Goal: Navigation & Orientation: Find specific page/section

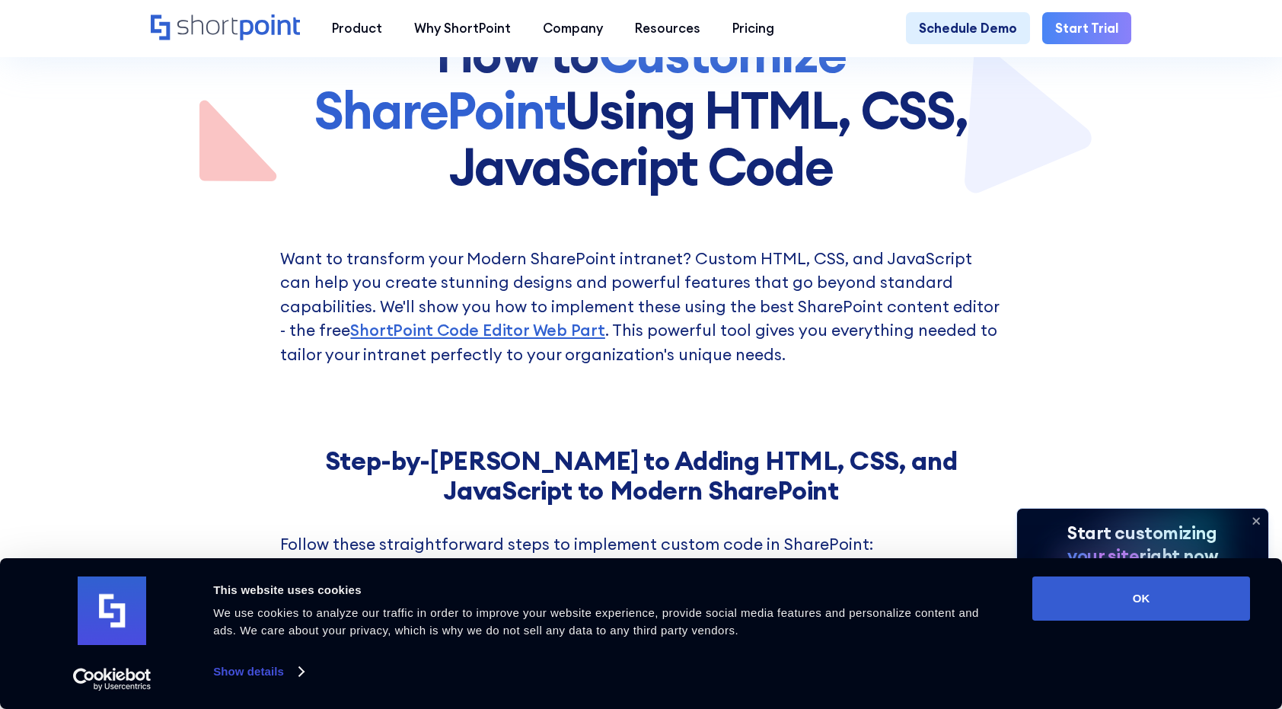
scroll to position [304, 0]
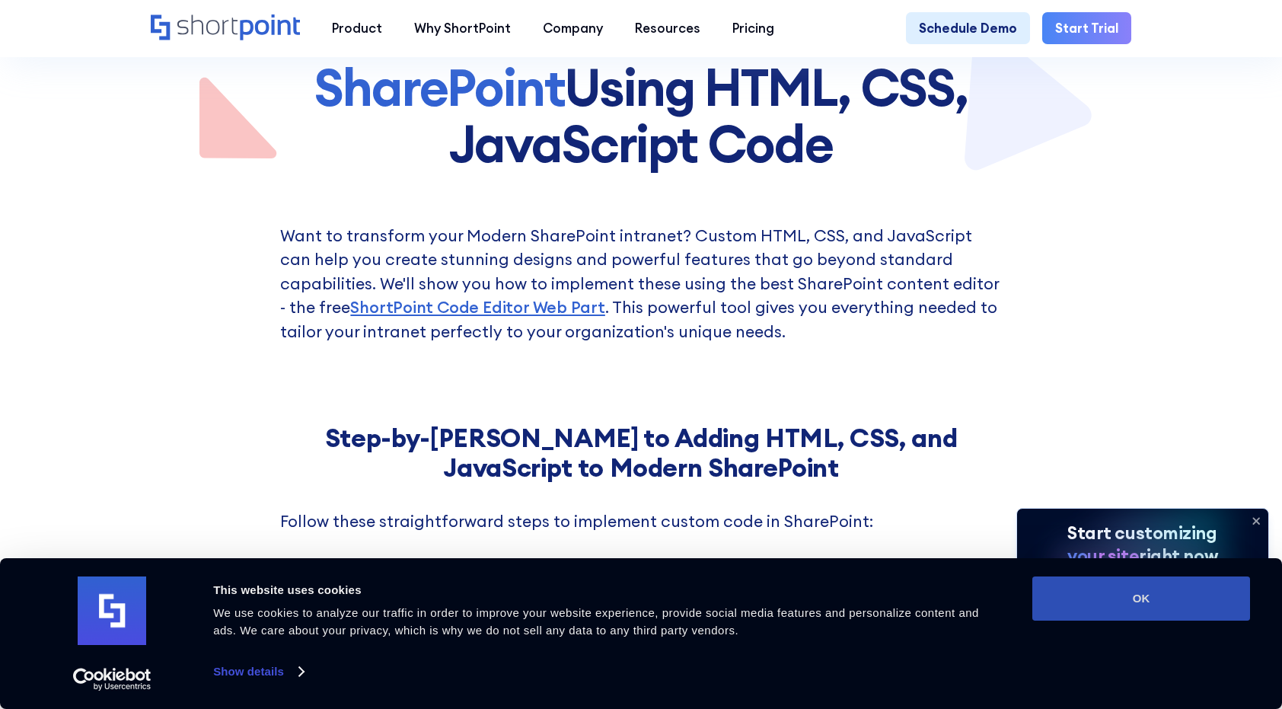
click at [1147, 613] on button "OK" at bounding box center [1141, 598] width 218 height 44
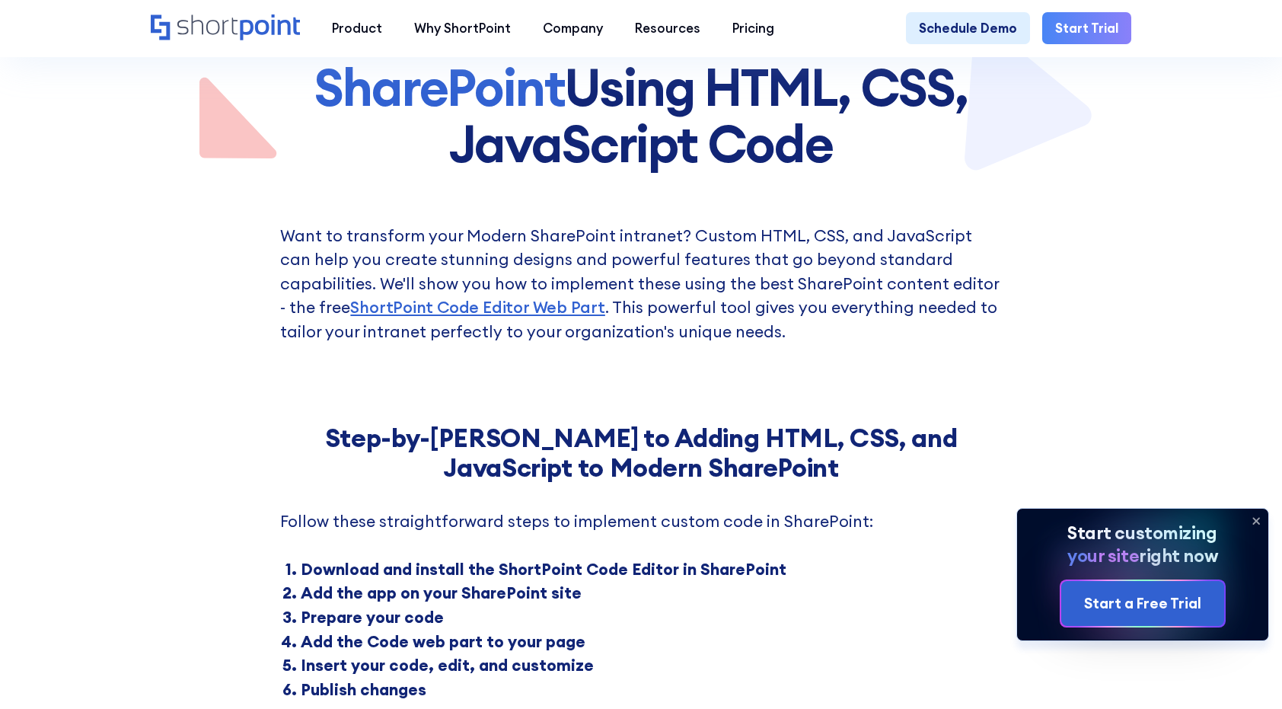
scroll to position [0, 0]
click at [1254, 518] on icon at bounding box center [1257, 521] width 6 height 6
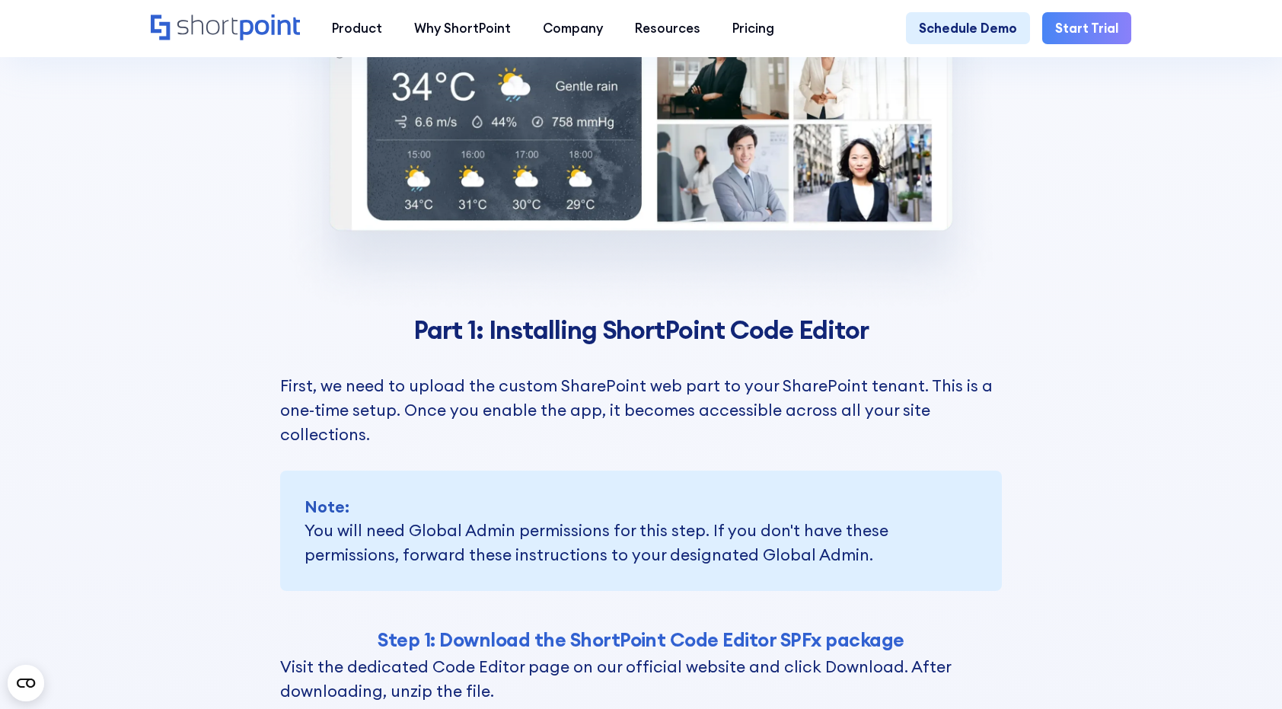
scroll to position [3044, 0]
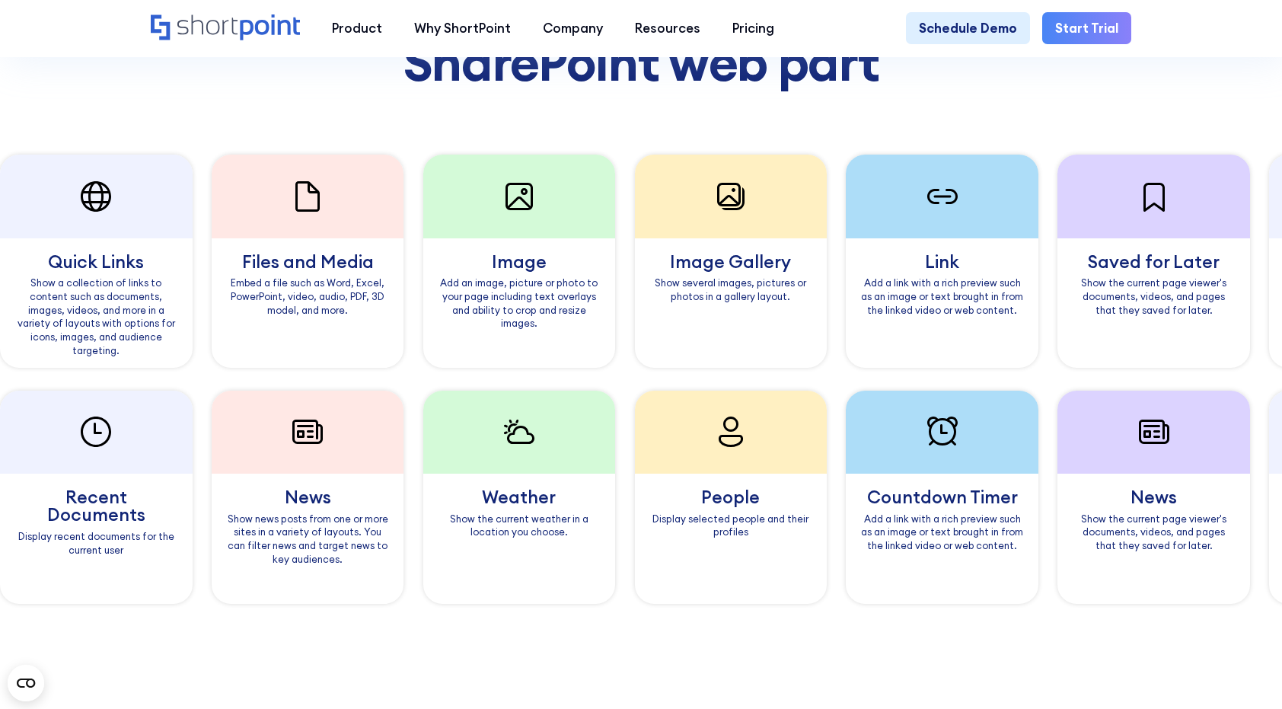
scroll to position [1218, 0]
drag, startPoint x: 1184, startPoint y: 260, endPoint x: 1161, endPoint y: 231, distance: 35.8
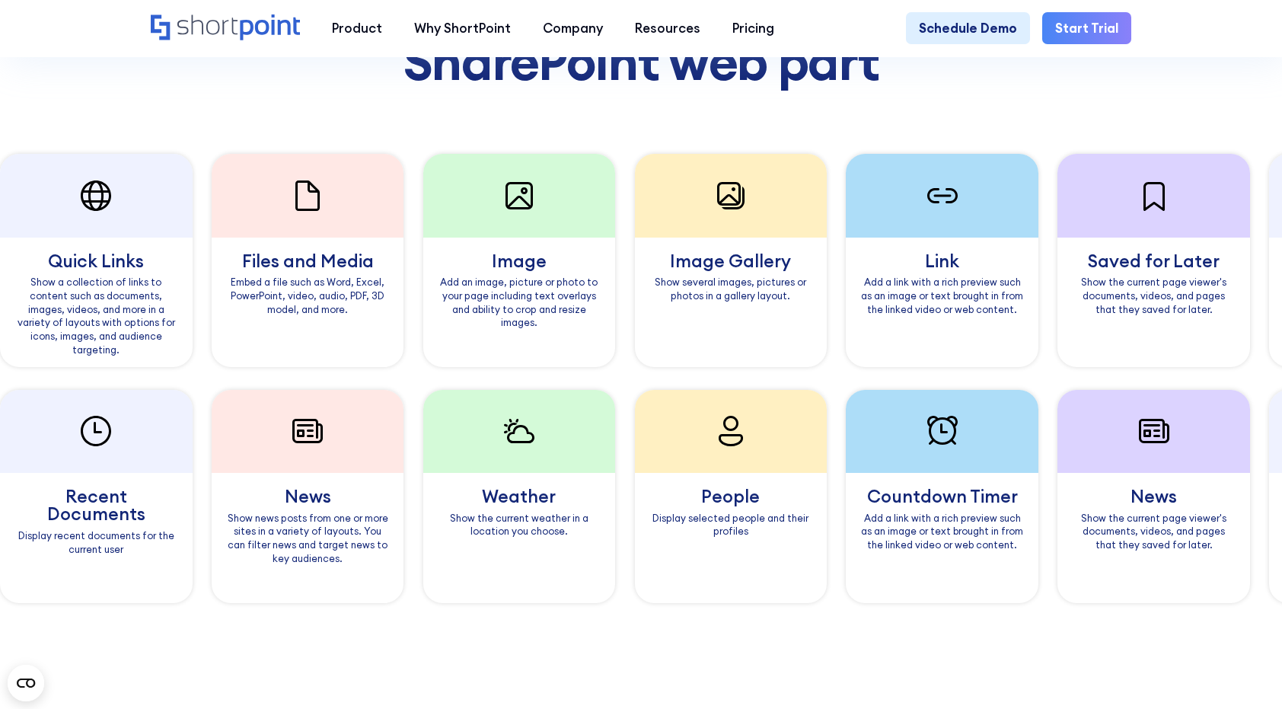
drag, startPoint x: 1121, startPoint y: 305, endPoint x: 1102, endPoint y: 328, distance: 29.7
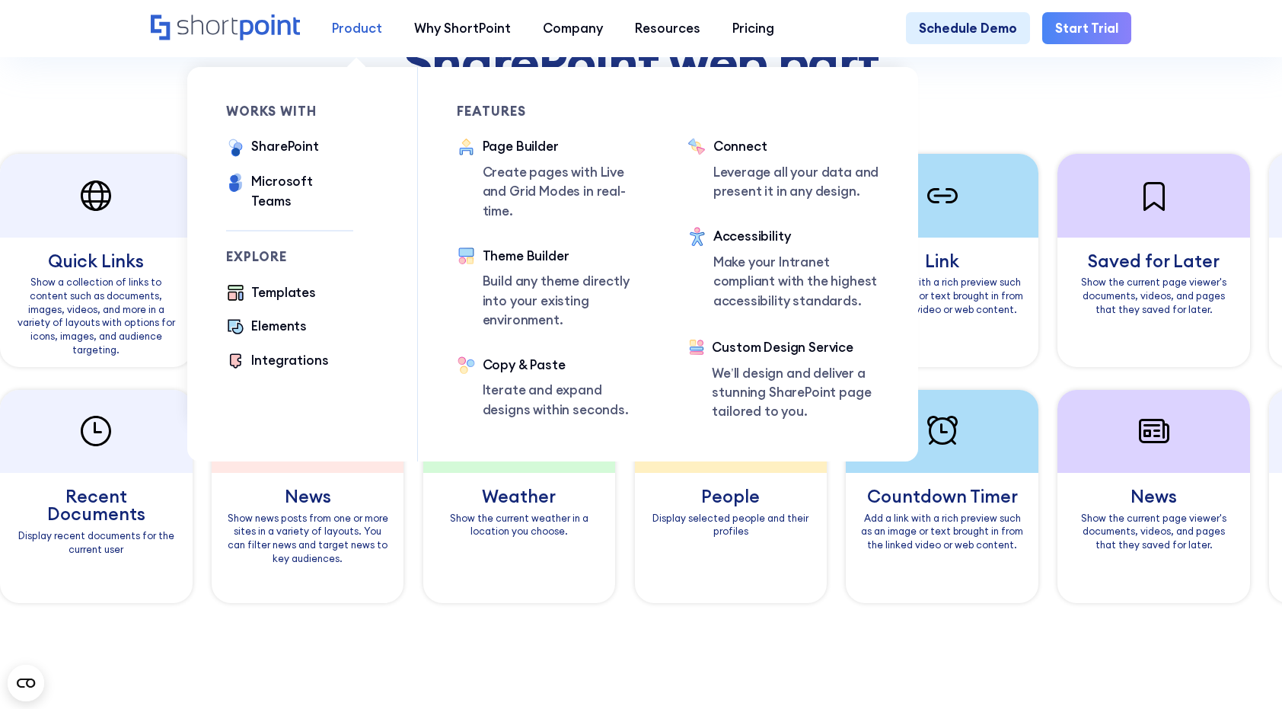
click at [346, 31] on div "Product" at bounding box center [357, 28] width 50 height 19
click at [266, 145] on div "SharePoint" at bounding box center [284, 146] width 67 height 19
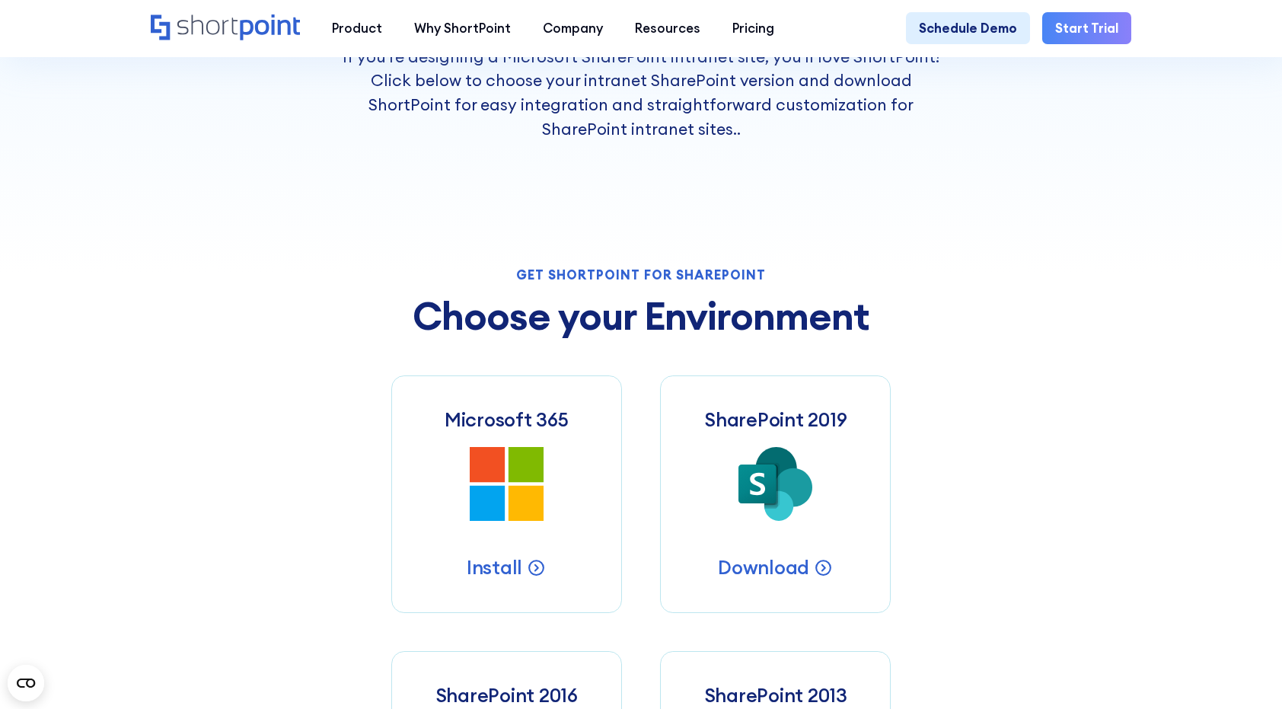
scroll to position [609, 0]
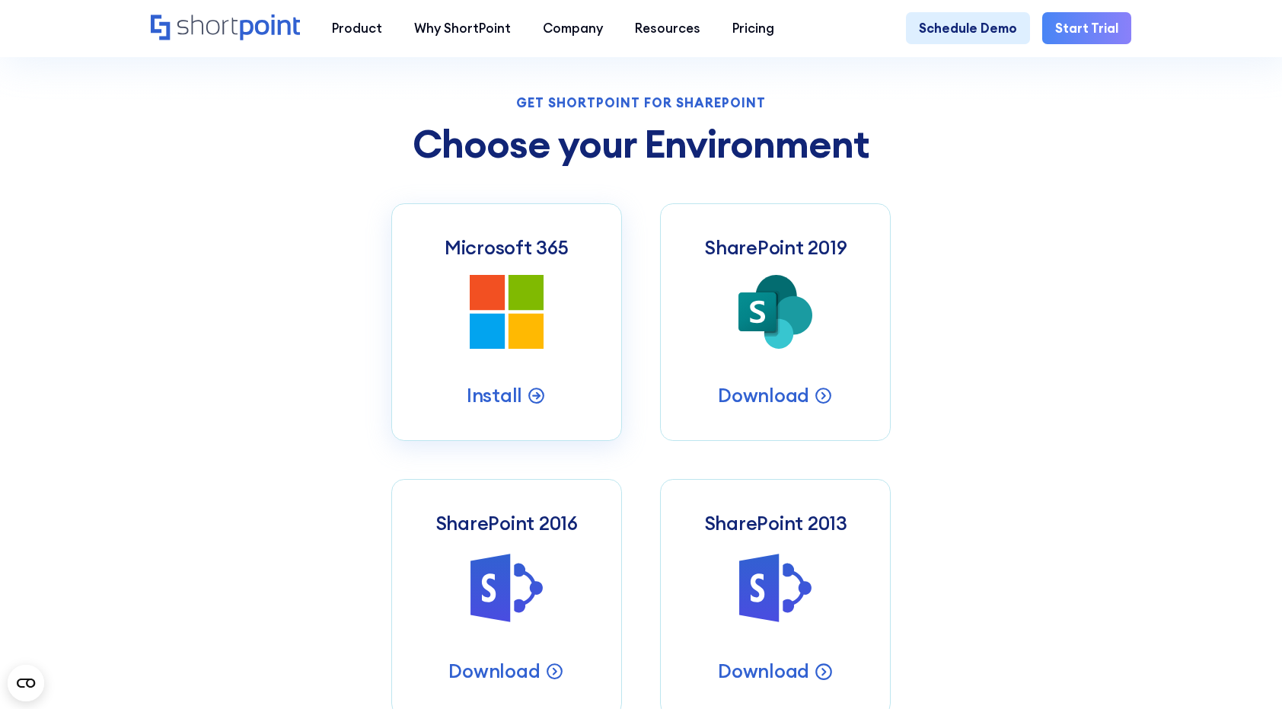
click at [559, 304] on link "Microsoft 365 Microsoft 365 SharePoint Intranets Install" at bounding box center [506, 321] width 231 height 237
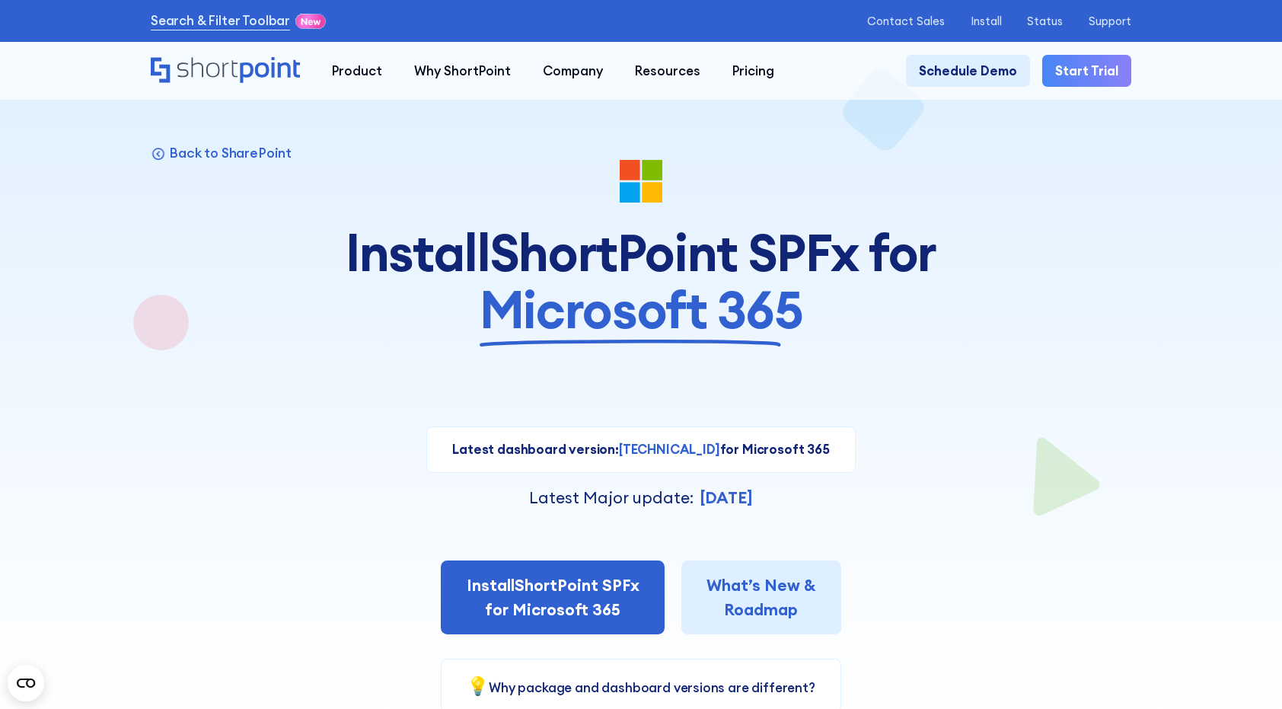
scroll to position [76, 0]
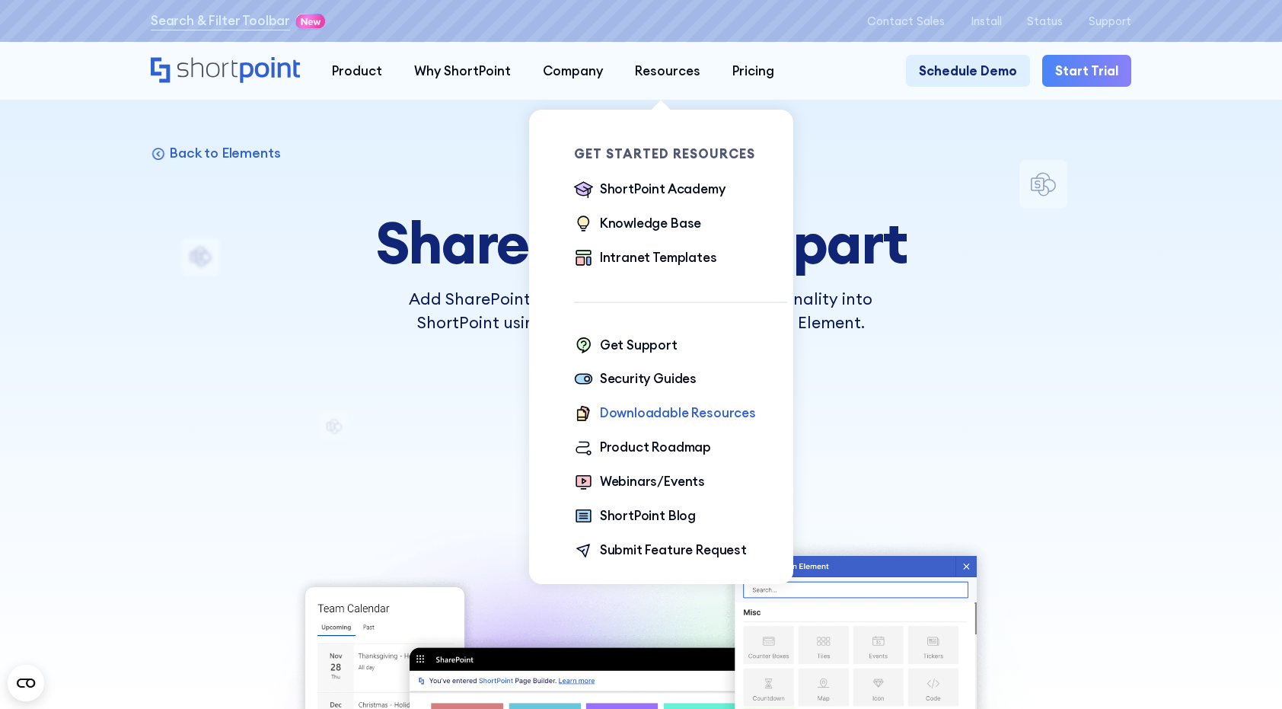
click at [643, 422] on div "Downloadable Resources" at bounding box center [678, 412] width 156 height 19
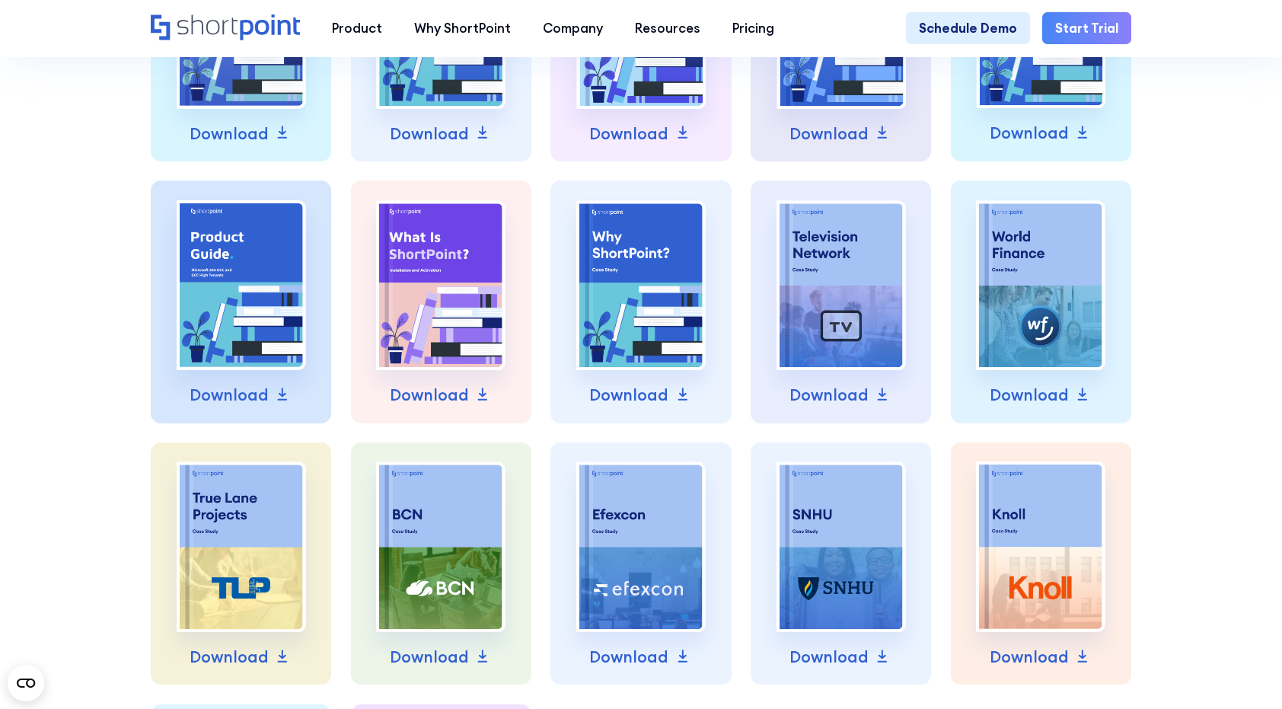
scroll to position [837, 0]
